Goal: Task Accomplishment & Management: Complete application form

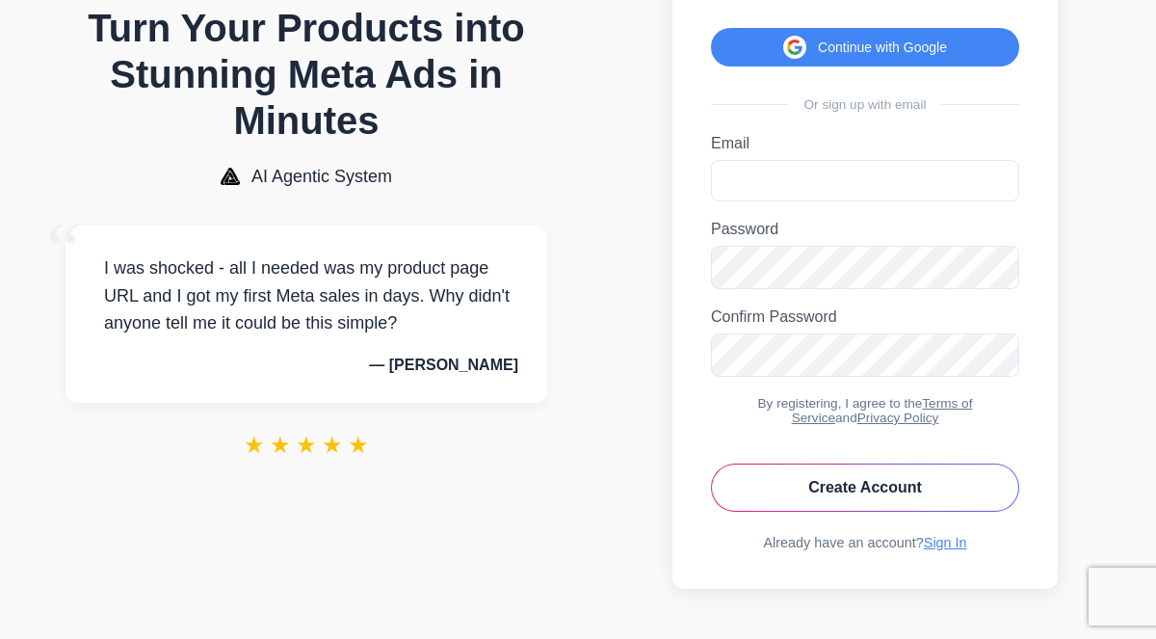
scroll to position [157, 0]
click at [840, 170] on input "Email" at bounding box center [865, 180] width 308 height 41
type input "**********"
click at [1000, 265] on icon "Toggle password visibility" at bounding box center [998, 267] width 5 height 5
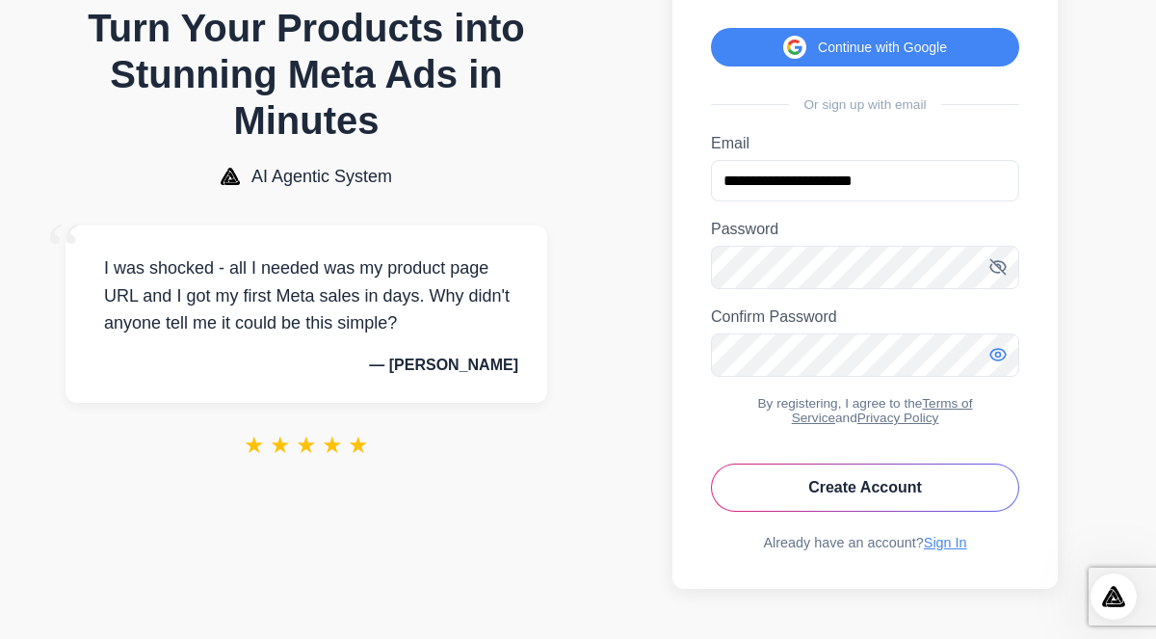
click at [1001, 350] on icon "Toggle password visibility" at bounding box center [997, 354] width 19 height 19
click at [875, 487] on button "Create Account" at bounding box center [865, 487] width 308 height 48
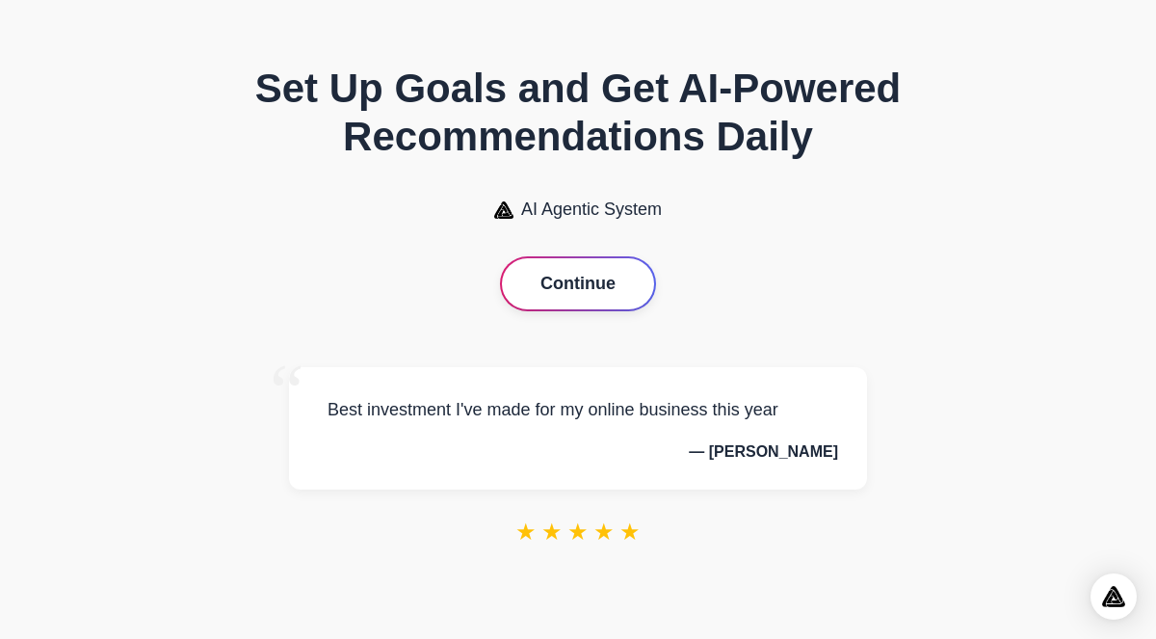
click at [573, 291] on button "Continue" at bounding box center [578, 283] width 152 height 51
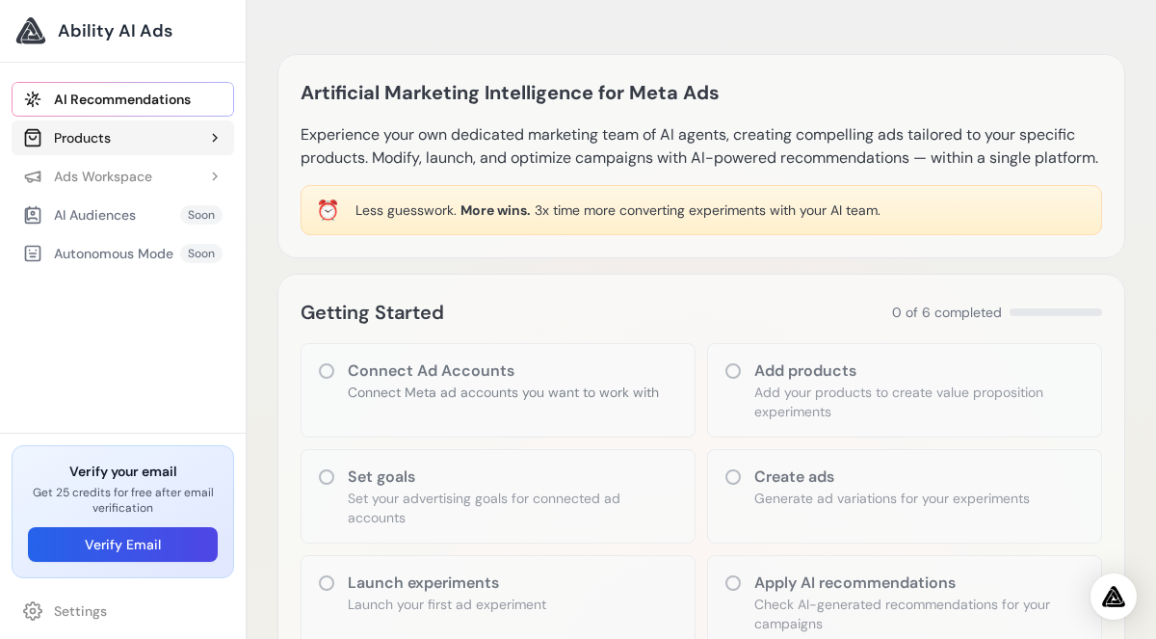
click at [129, 137] on button "Products" at bounding box center [123, 137] width 222 height 35
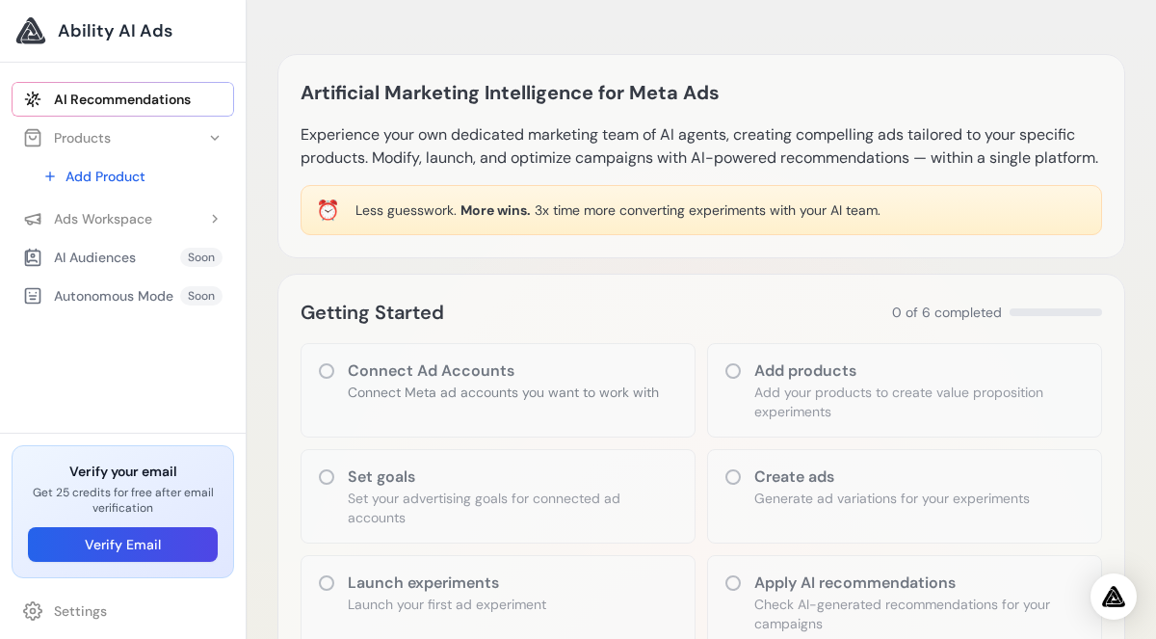
click at [118, 252] on div "AI Audiences" at bounding box center [79, 257] width 113 height 19
